Goal: Check status: Check status

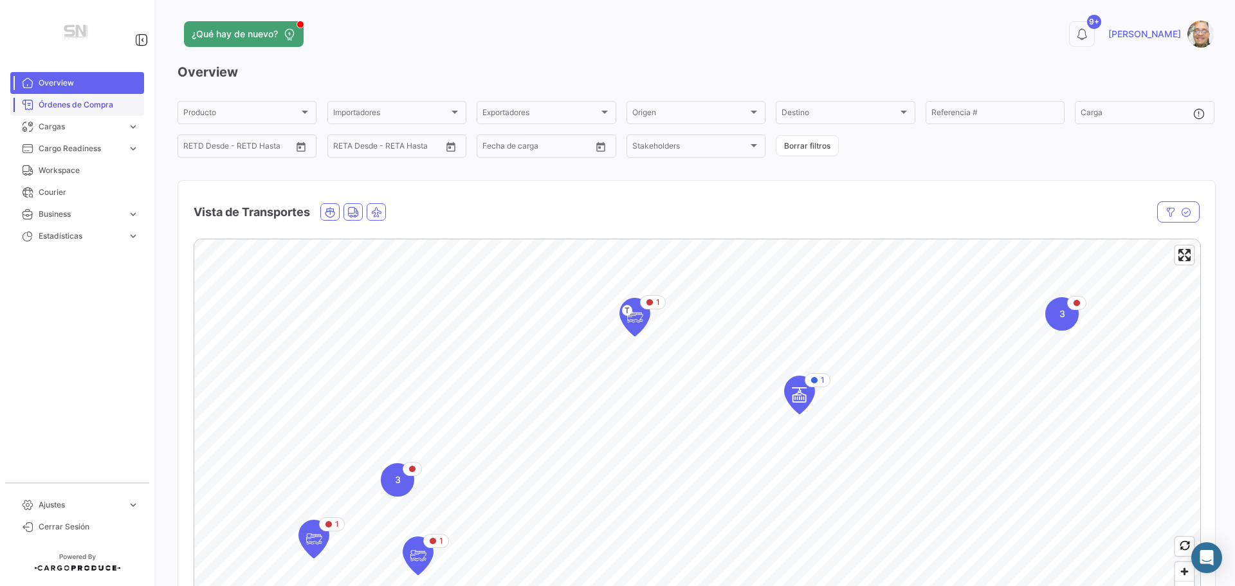
click at [103, 104] on span "Órdenes de Compra" at bounding box center [89, 105] width 100 height 12
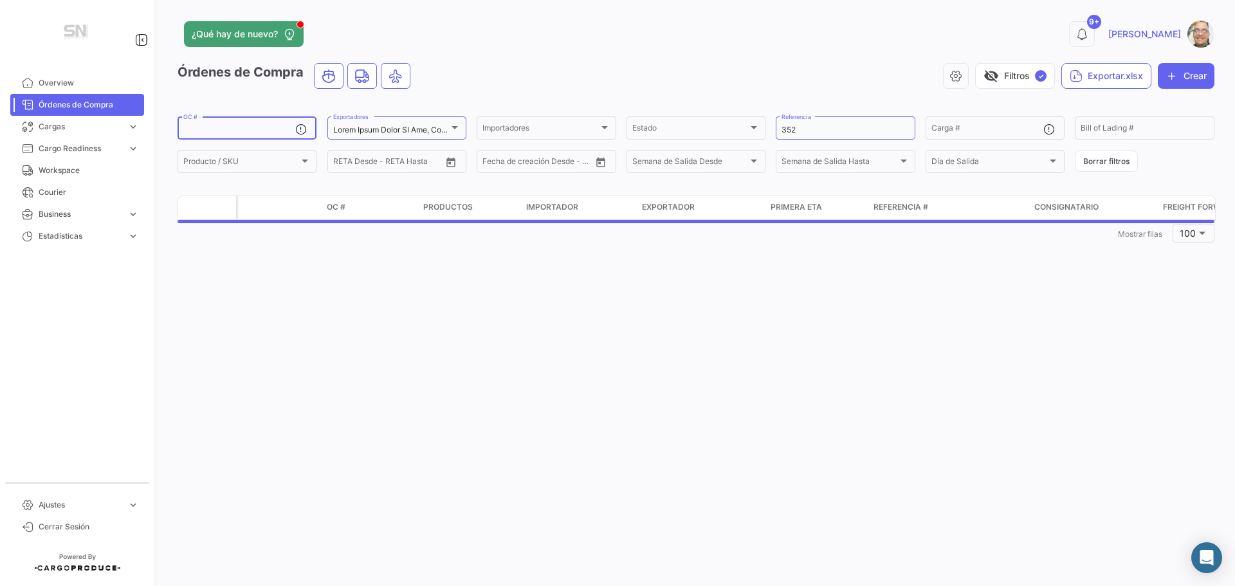
click at [210, 131] on input "OC #" at bounding box center [239, 129] width 112 height 9
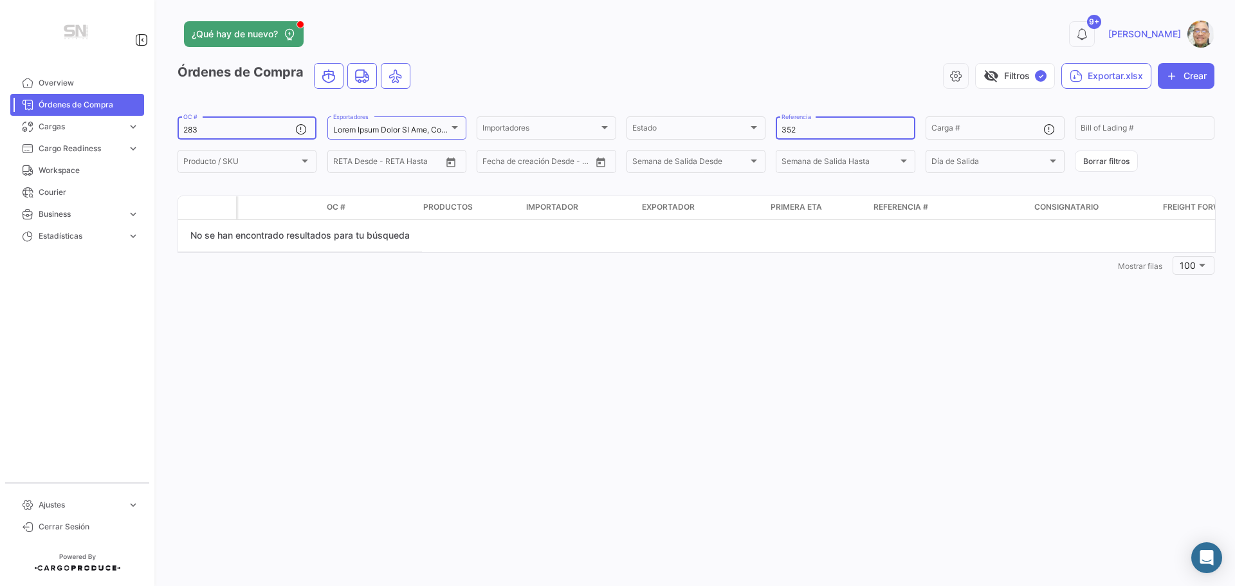
type input "283"
click at [805, 131] on input "352" at bounding box center [845, 129] width 127 height 9
type input "3"
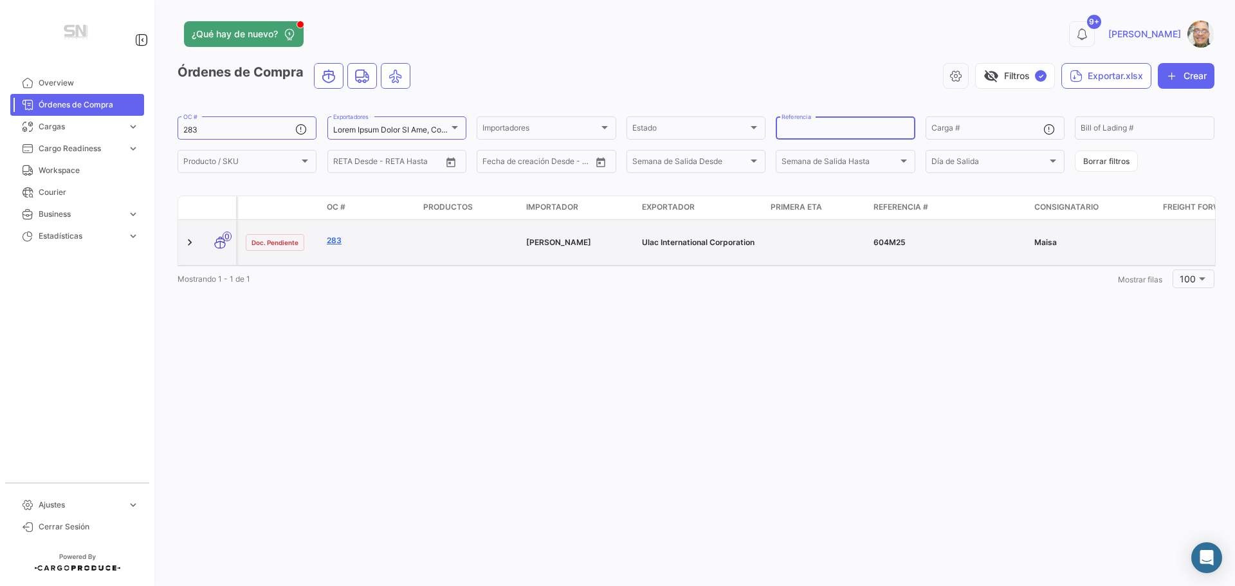
click at [331, 235] on link "283" at bounding box center [370, 241] width 86 height 12
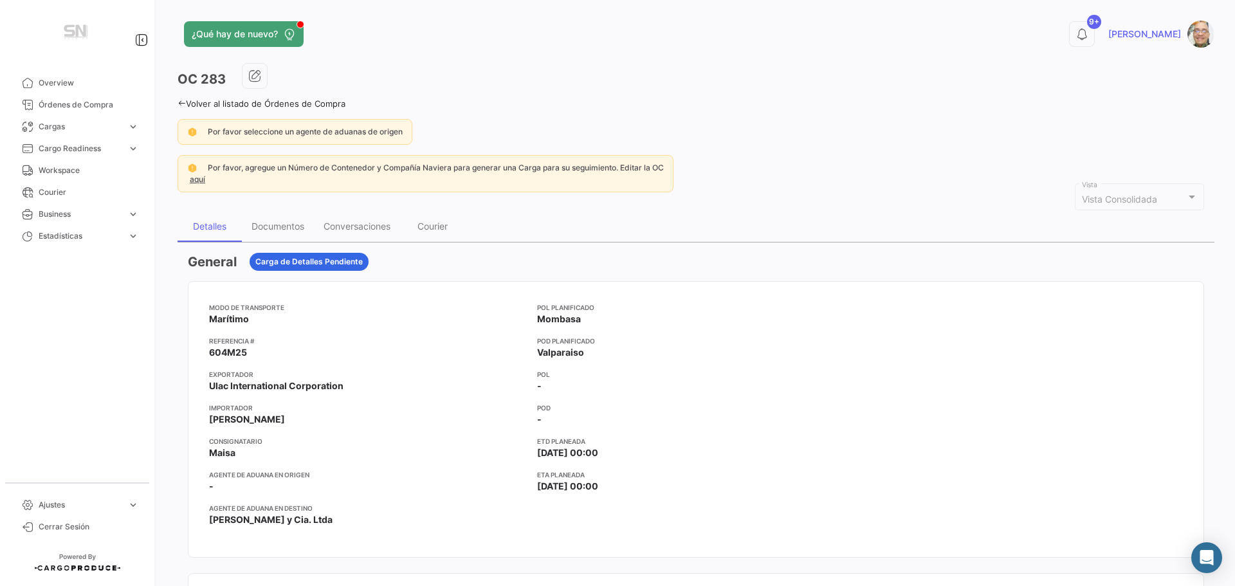
click at [181, 104] on icon at bounding box center [182, 103] width 8 height 8
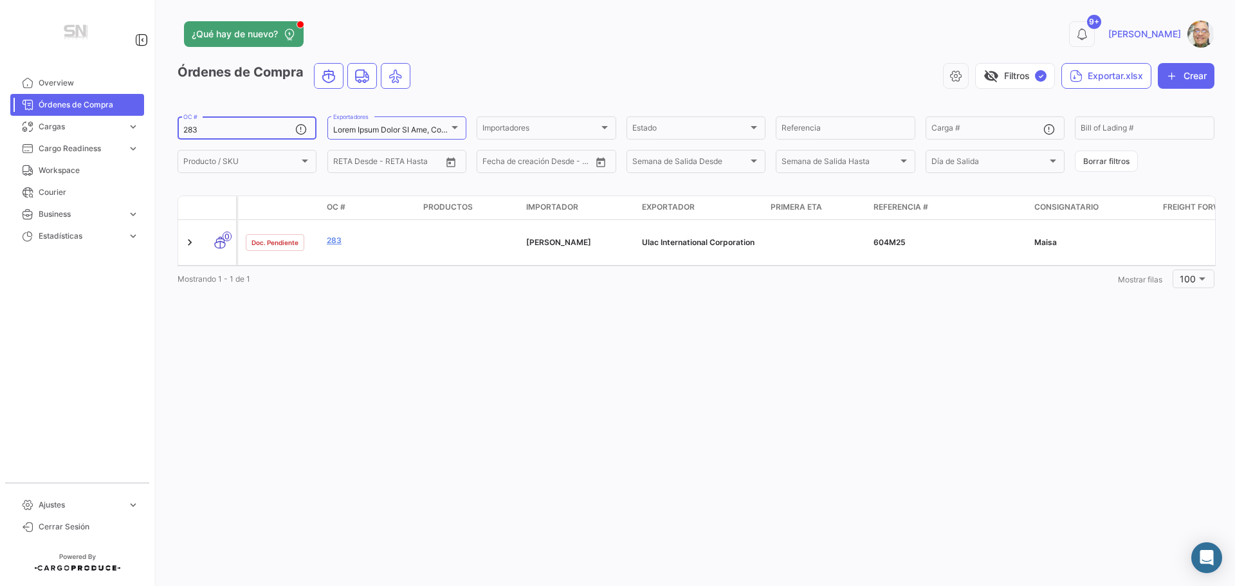
click at [202, 130] on input "283" at bounding box center [239, 129] width 112 height 9
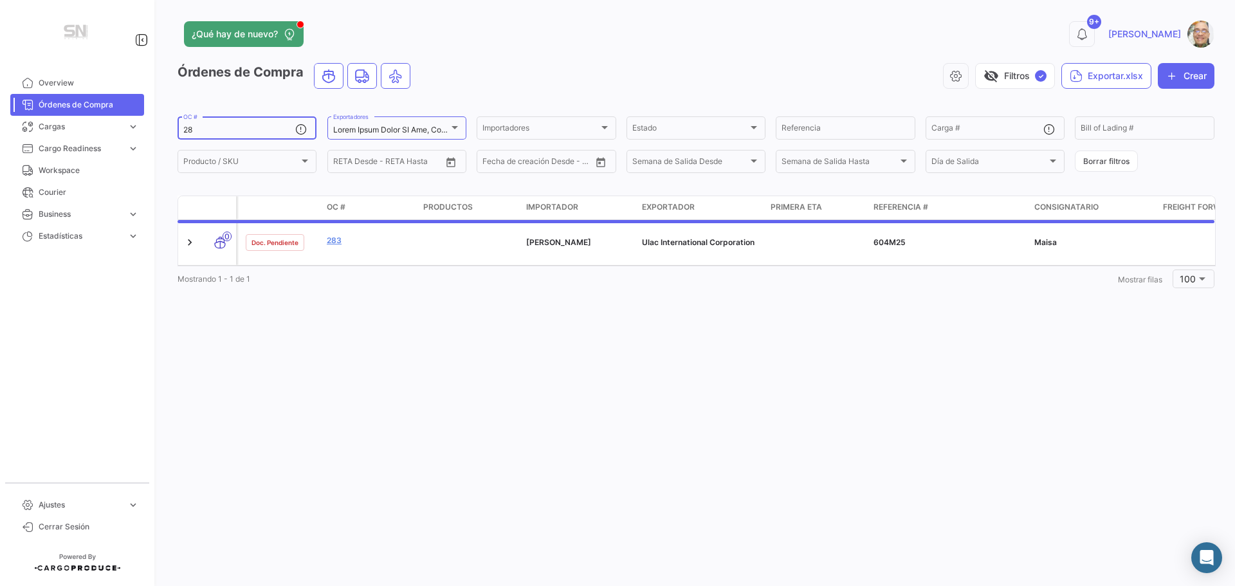
type input "2"
